Goal: Check status

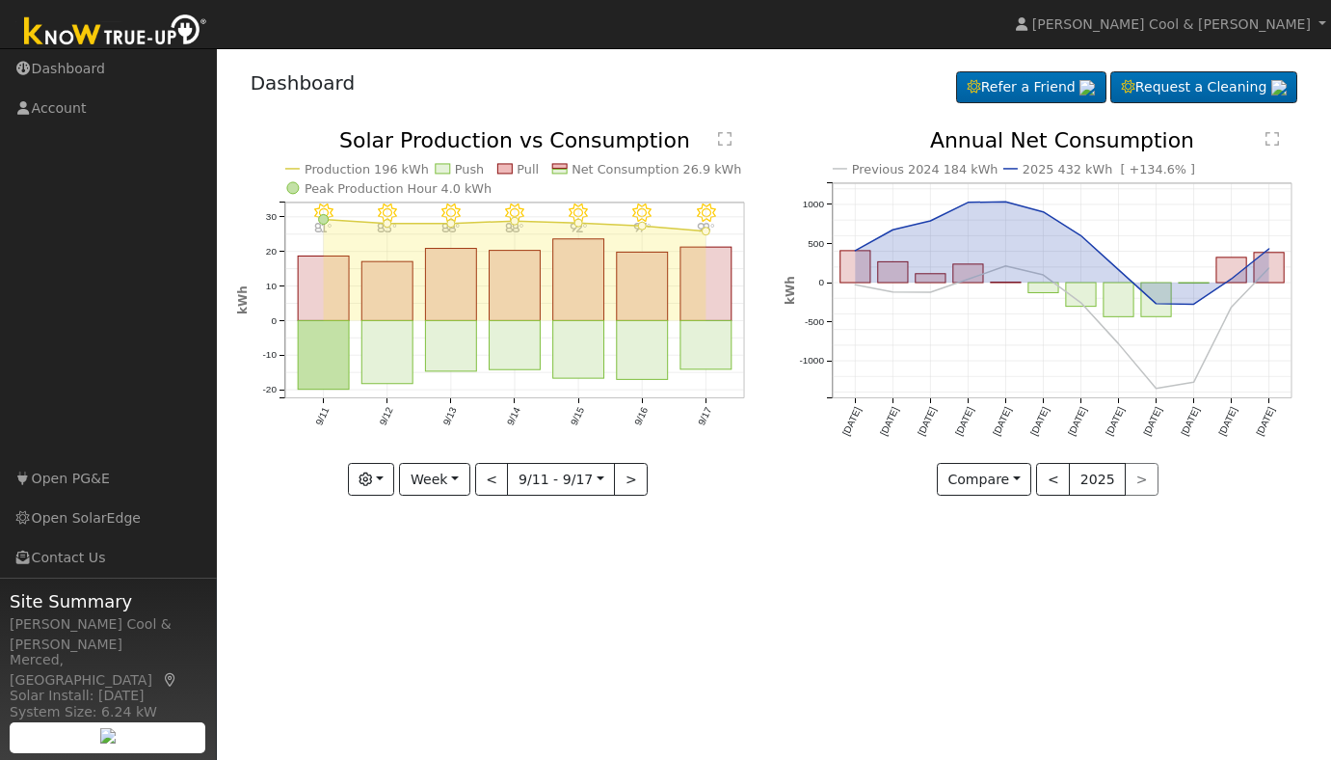
click at [1136, 482] on div "< 2025 >" at bounding box center [1097, 479] width 122 height 33
click at [631, 476] on button ">" at bounding box center [631, 479] width 34 height 33
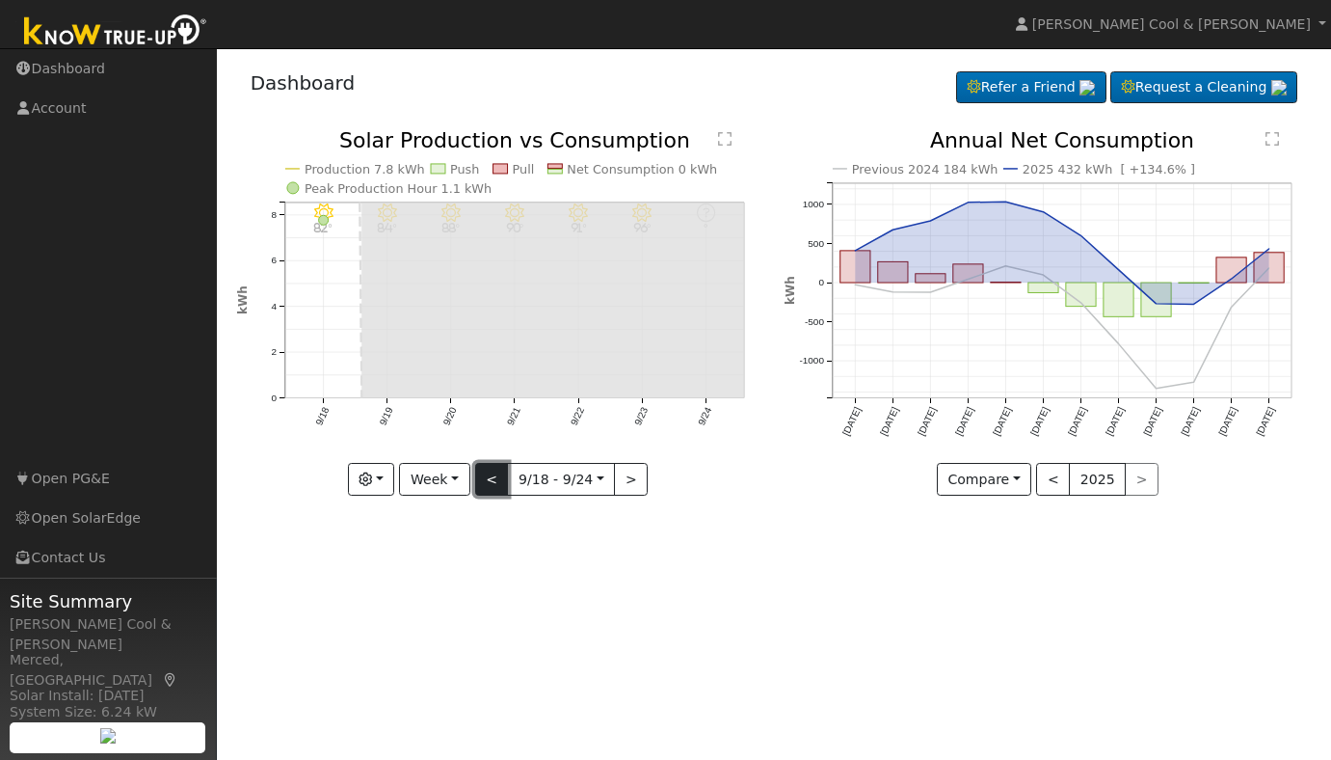
click at [493, 481] on button "<" at bounding box center [492, 479] width 34 height 33
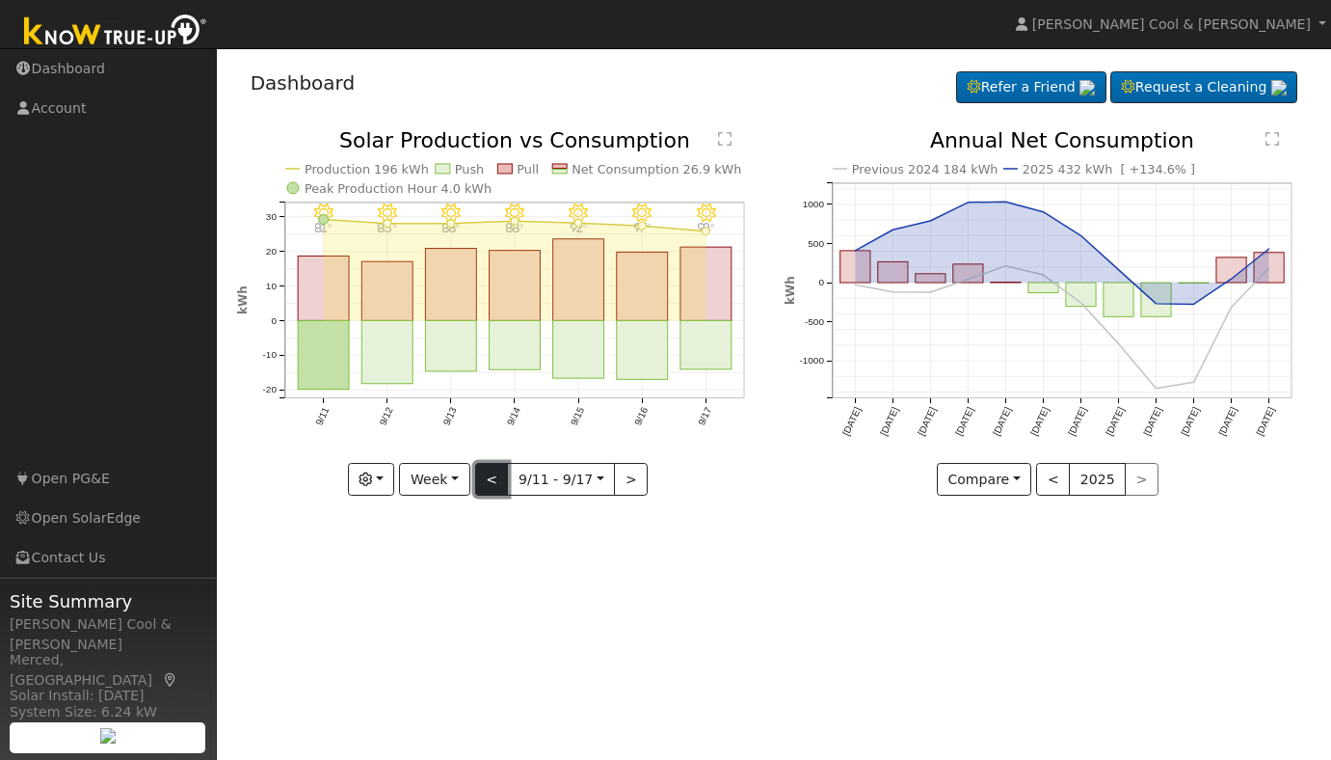
click at [493, 481] on button "<" at bounding box center [492, 479] width 34 height 33
type input "2025-09-04"
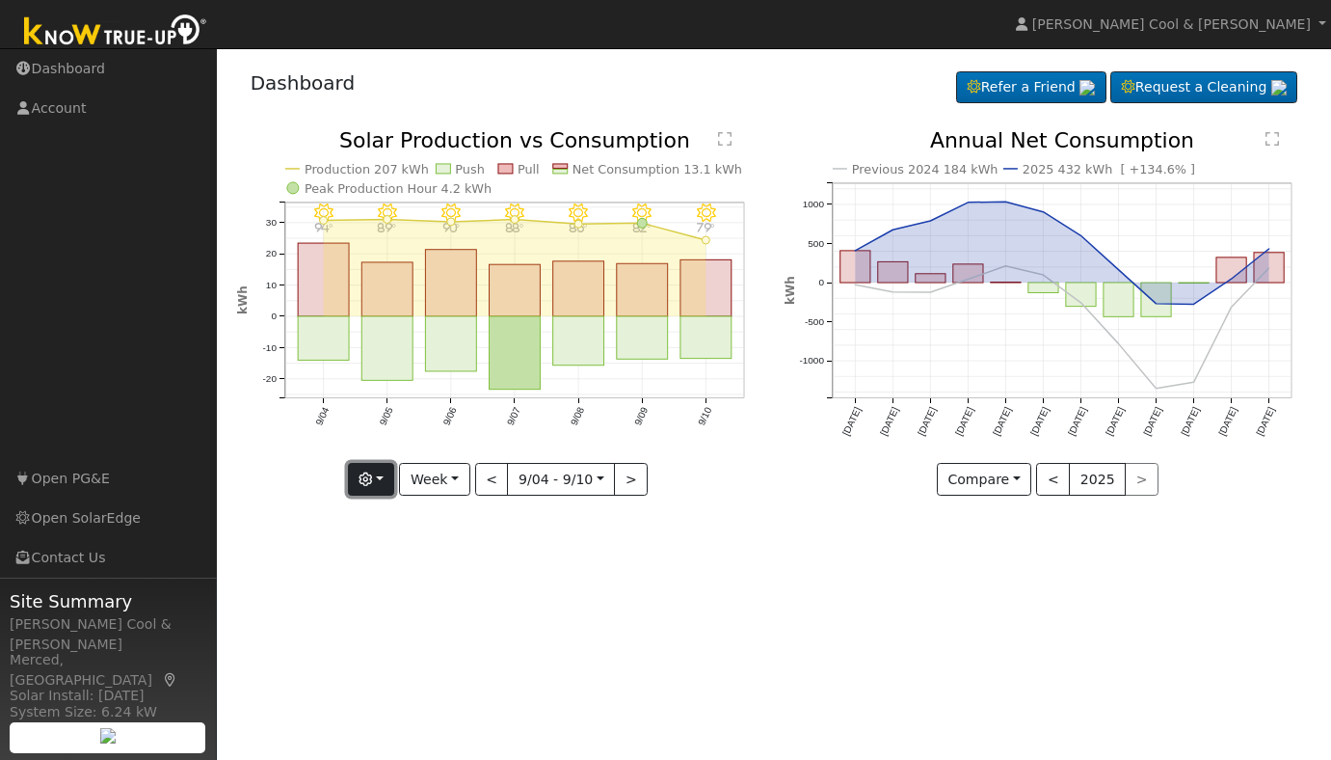
click at [380, 474] on button "button" at bounding box center [371, 479] width 47 height 33
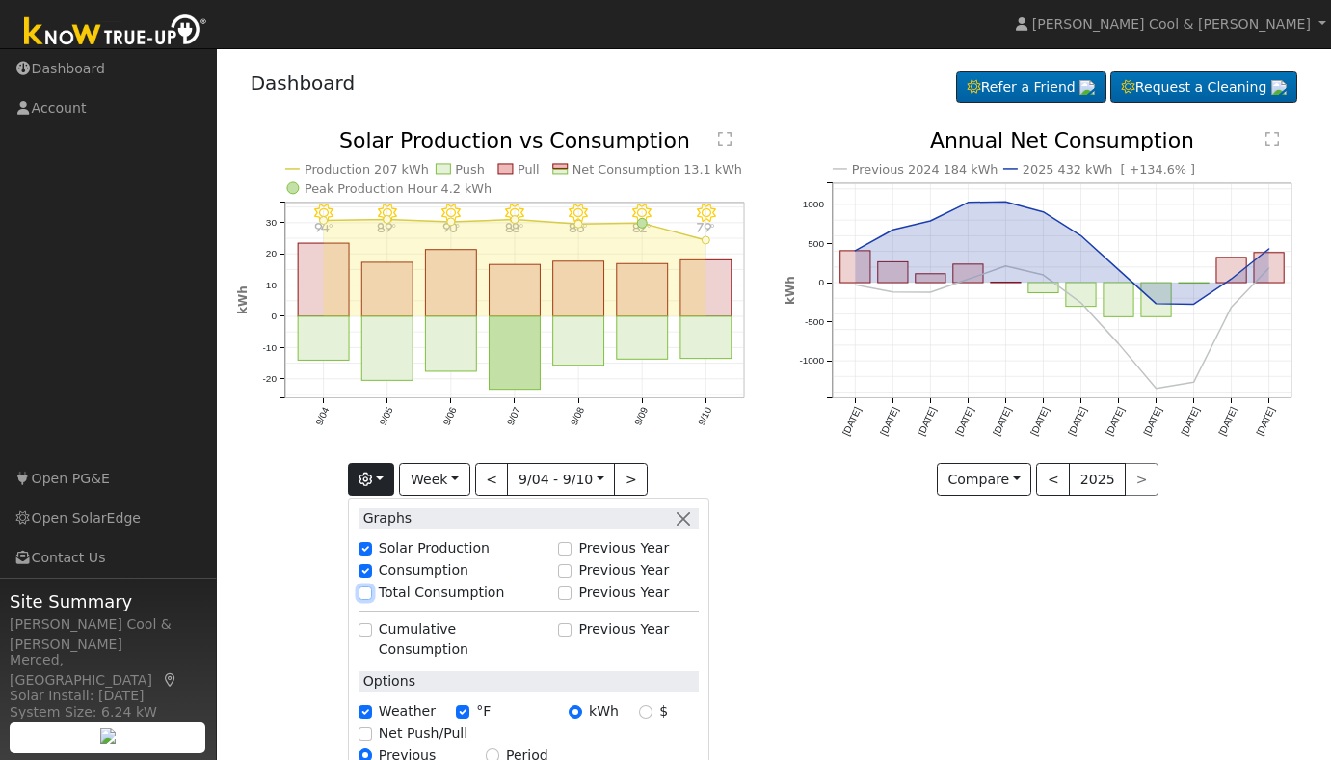
click at [372, 596] on input "Total Consumption" at bounding box center [365, 592] width 13 height 13
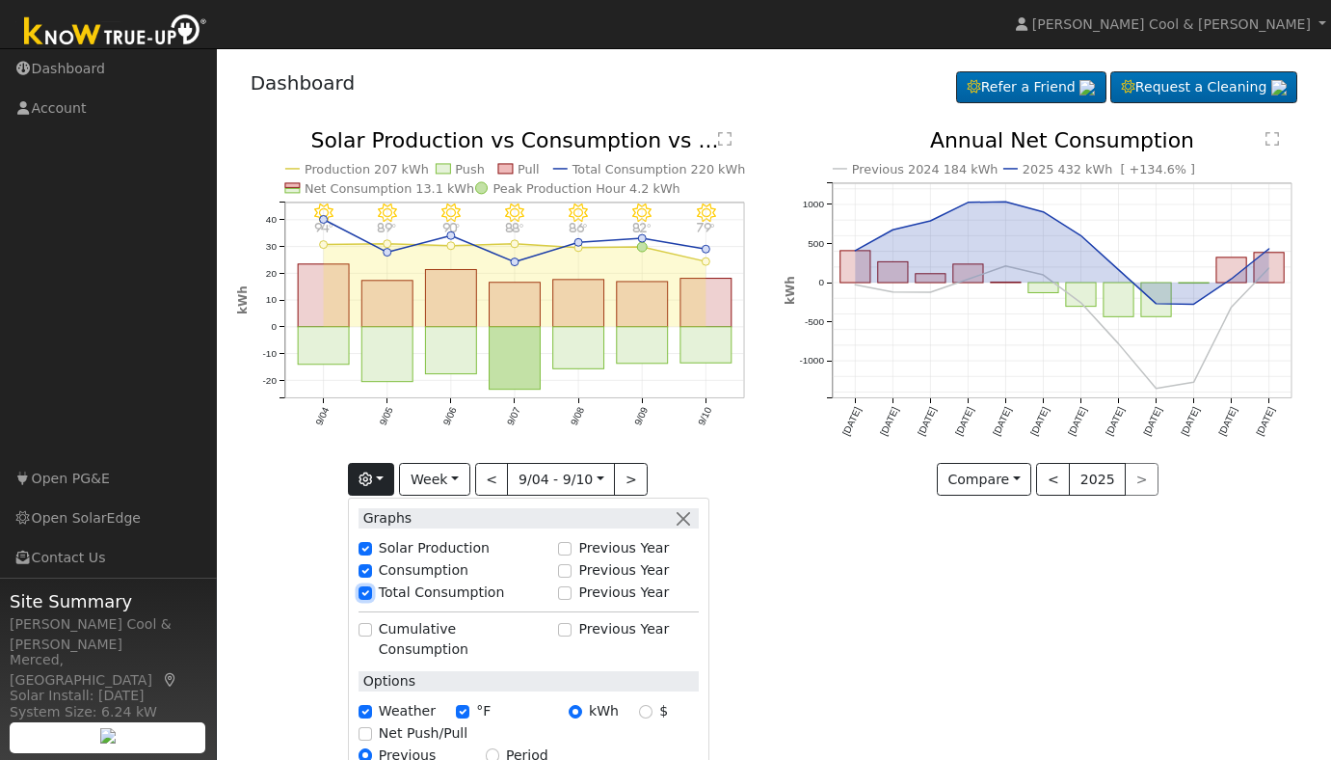
click at [368, 594] on input "Total Consumption" at bounding box center [365, 592] width 13 height 13
checkbox input "false"
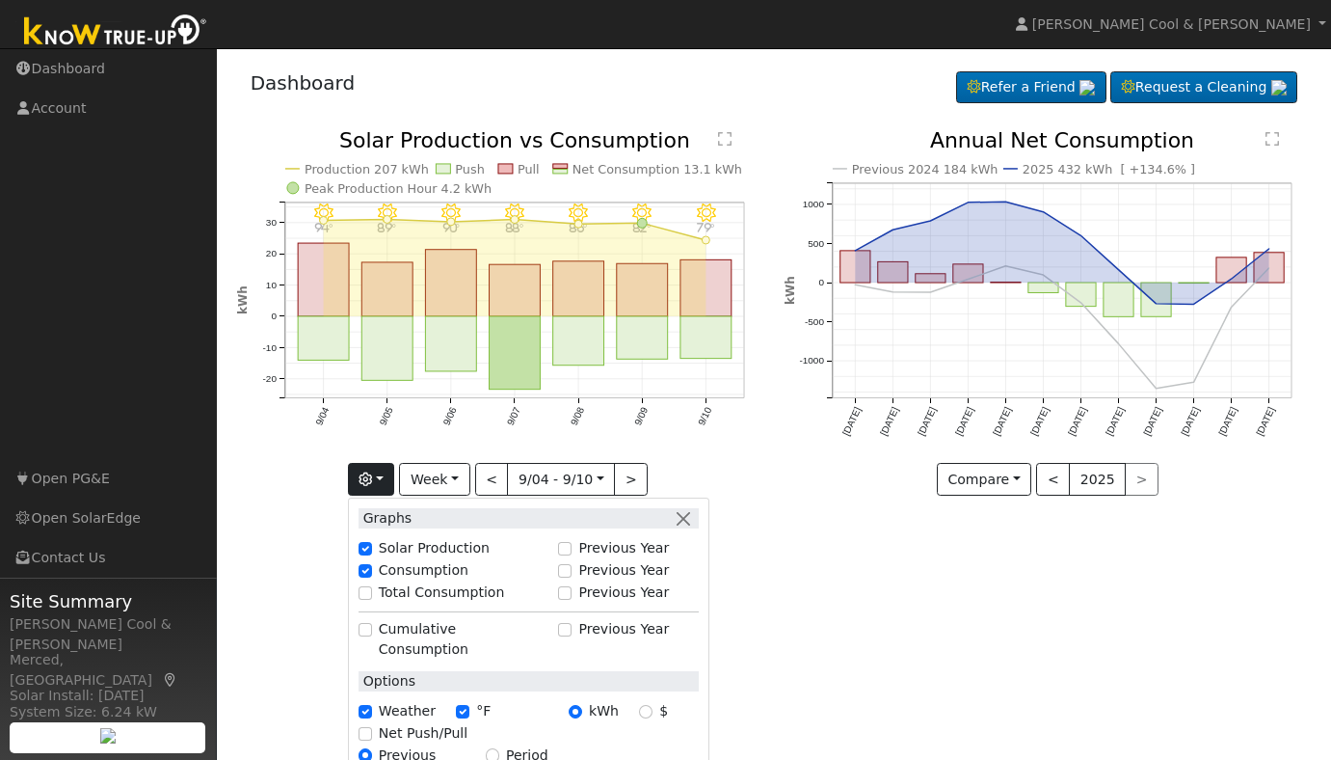
click at [361, 723] on div "Net Push/Pull" at bounding box center [528, 734] width 360 height 22
click at [369, 727] on input "Net Push/Pull" at bounding box center [365, 733] width 13 height 13
checkbox input "true"
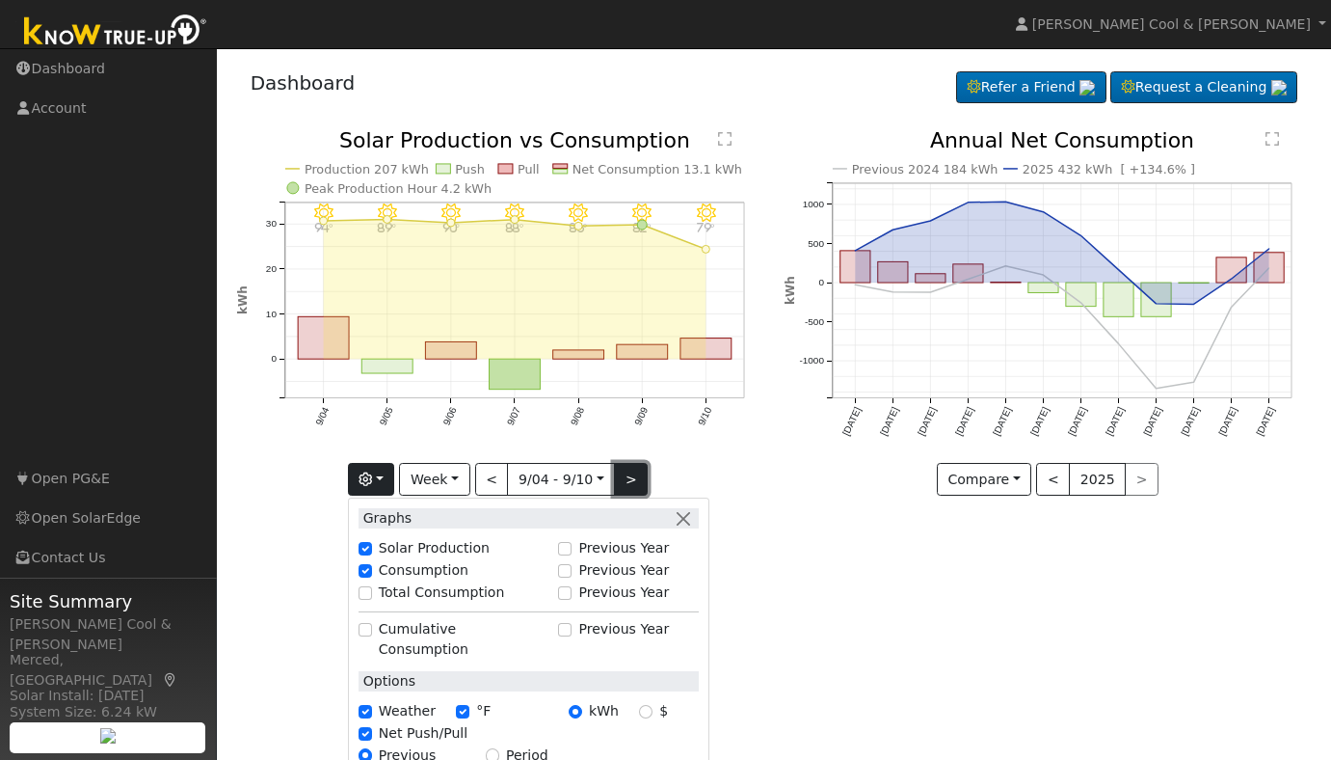
click at [635, 475] on button ">" at bounding box center [631, 479] width 34 height 33
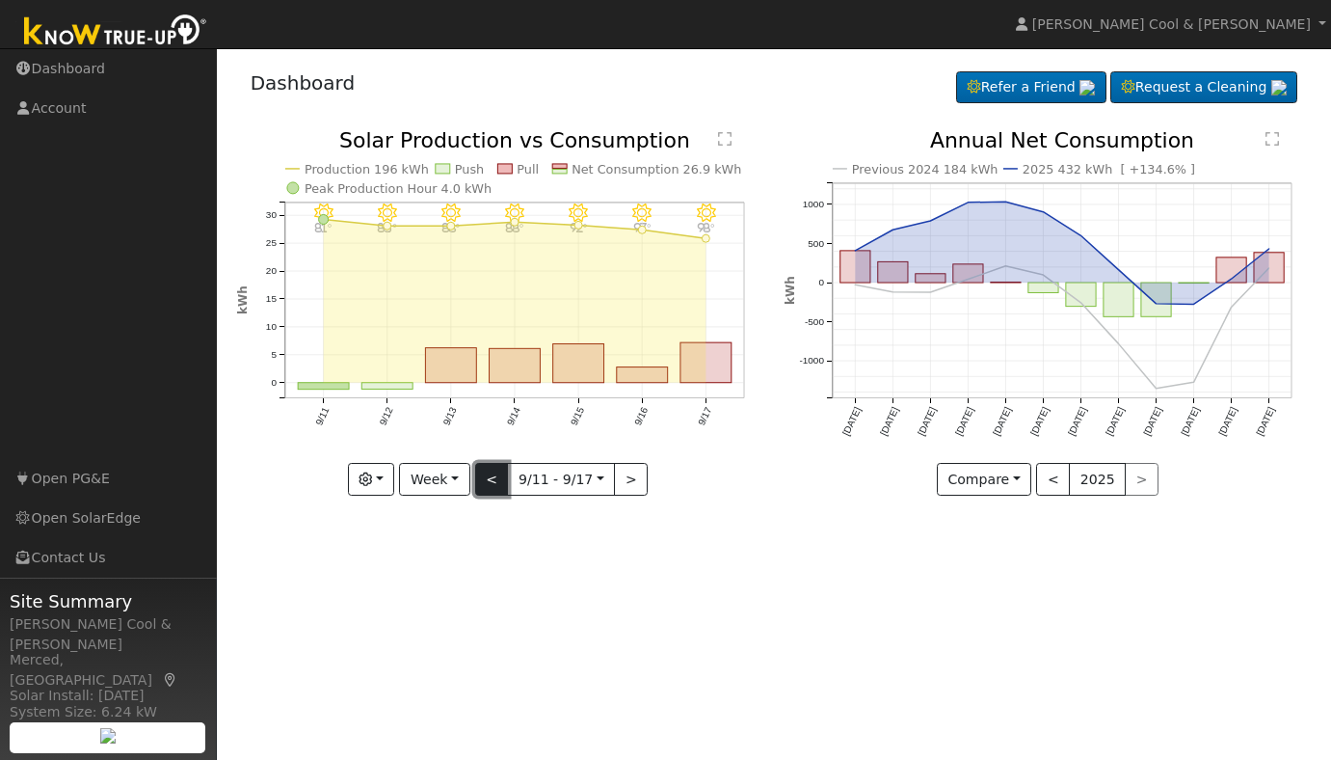
click at [493, 486] on button "<" at bounding box center [492, 479] width 34 height 33
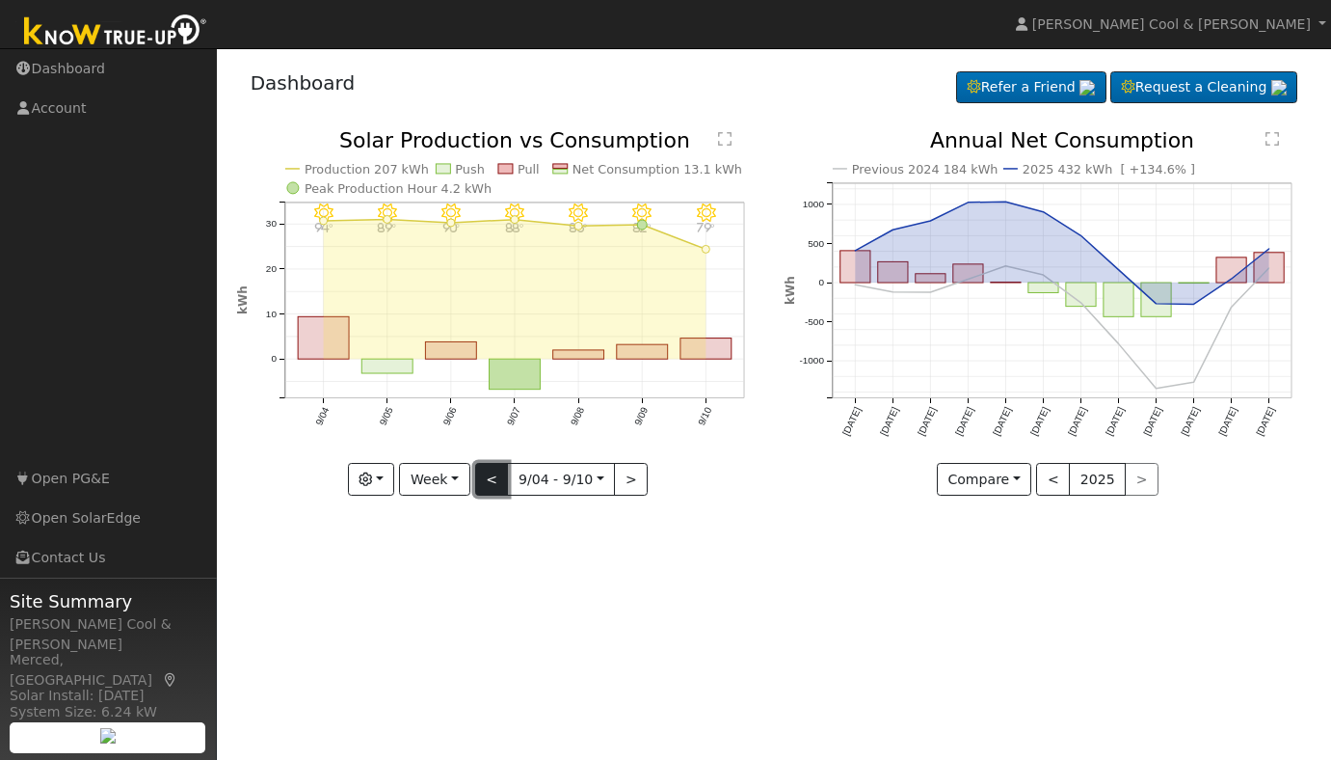
click at [493, 486] on button "<" at bounding box center [492, 479] width 34 height 33
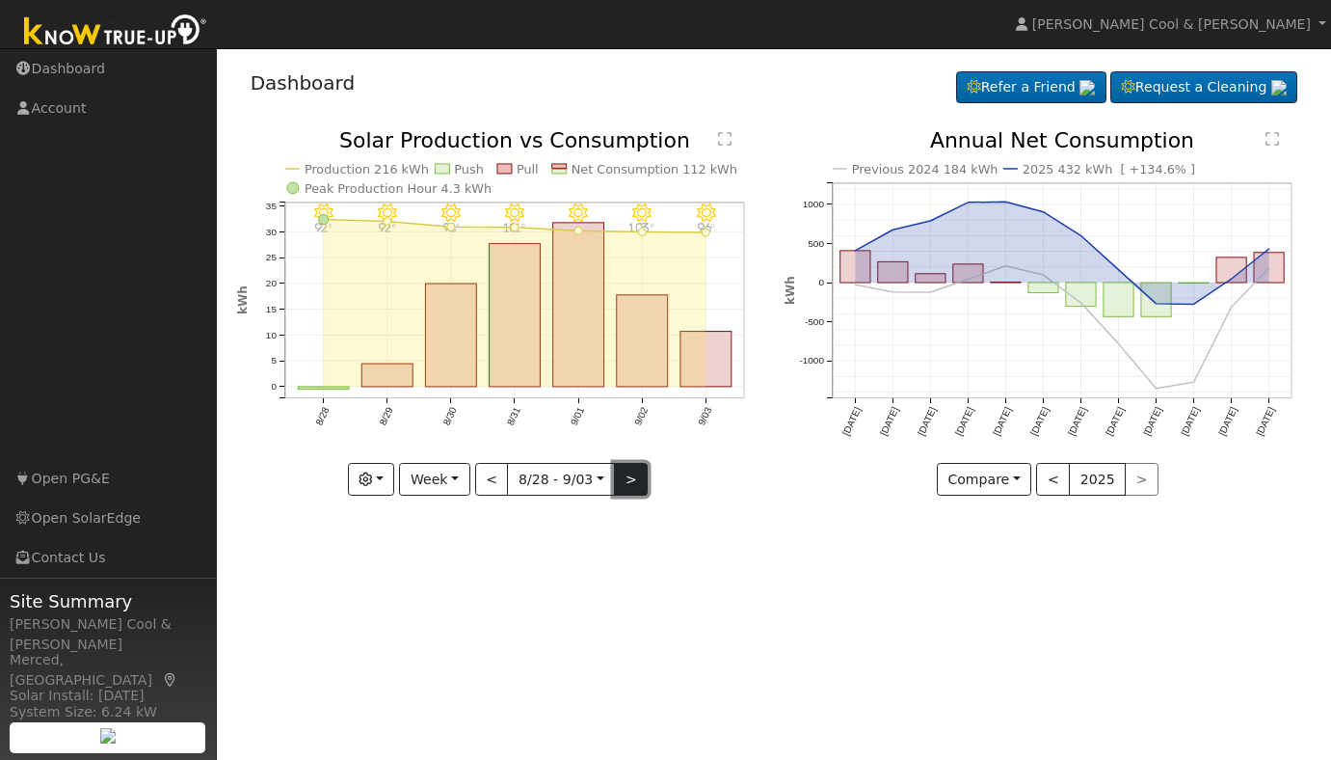
click at [627, 480] on button ">" at bounding box center [631, 479] width 34 height 33
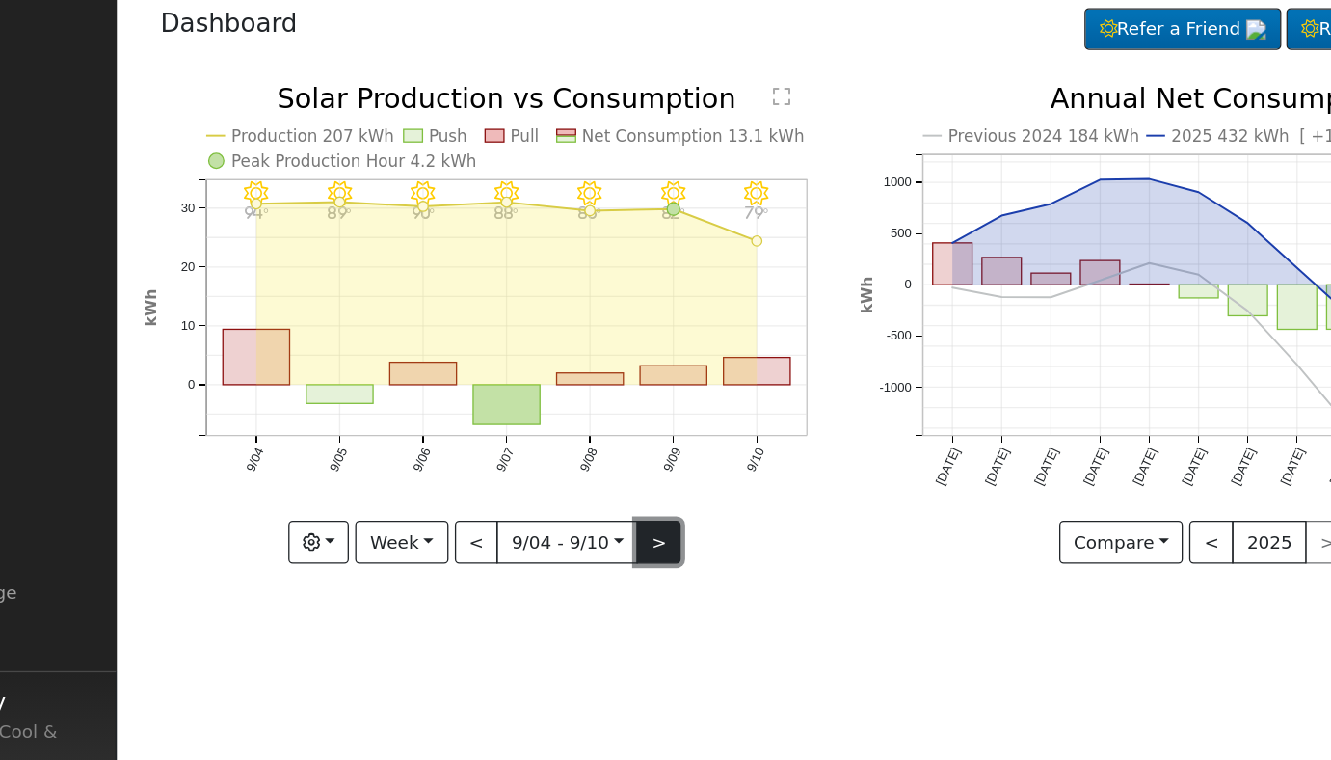
click at [621, 484] on button ">" at bounding box center [631, 479] width 34 height 33
type input "[DATE]"
